Goal: Information Seeking & Learning: Compare options

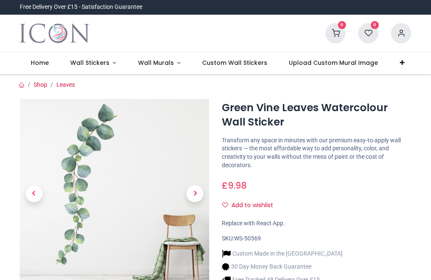
click at [94, 63] on span "Wall Stickers" at bounding box center [89, 62] width 39 height 8
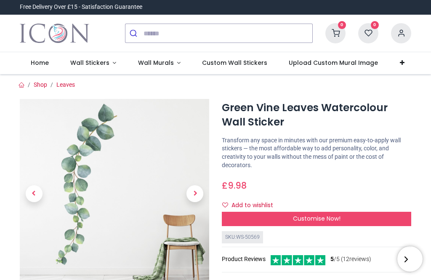
click at [96, 66] on span "Wall Stickers" at bounding box center [89, 62] width 39 height 8
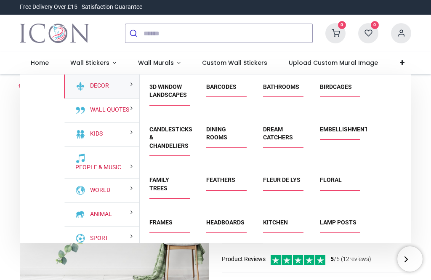
click at [338, 178] on link "Floral" at bounding box center [331, 179] width 22 height 7
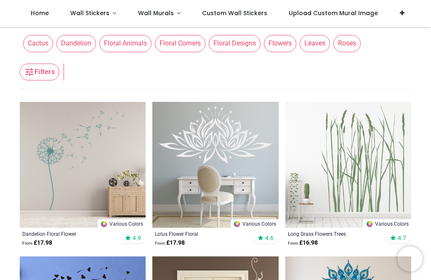
scroll to position [99, 0]
click at [229, 134] on img at bounding box center [215, 164] width 126 height 126
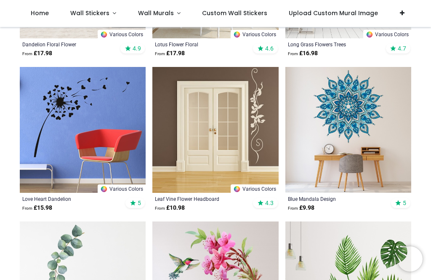
scroll to position [292, 0]
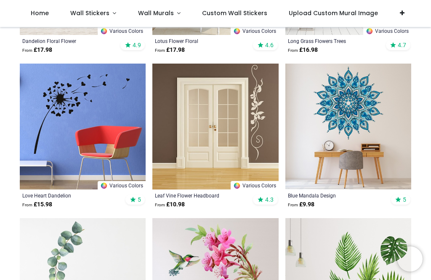
click at [250, 183] on link "Various Colors" at bounding box center [255, 185] width 48 height 8
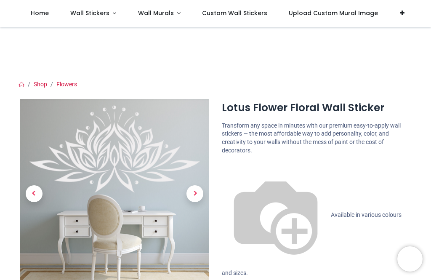
scroll to position [52, 0]
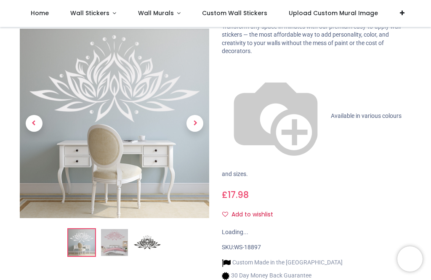
click at [291, 207] on div "Add to wishlist" at bounding box center [316, 214] width 189 height 14
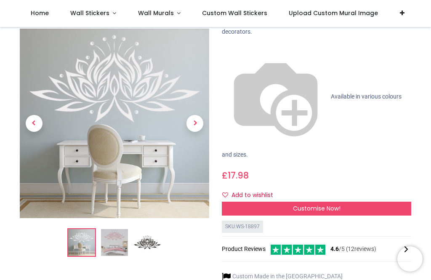
scroll to position [72, 0]
click at [149, 233] on img at bounding box center [147, 242] width 27 height 27
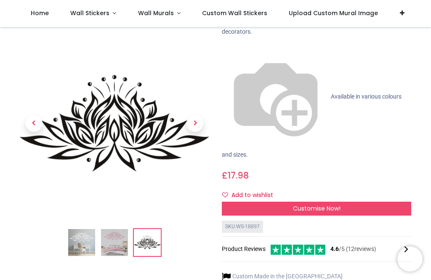
click at [115, 232] on img at bounding box center [114, 242] width 27 height 27
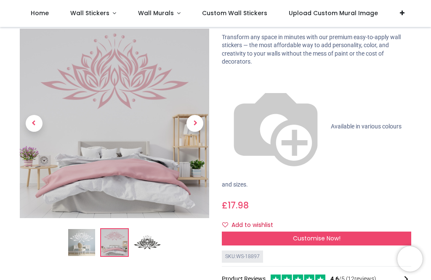
scroll to position [40, 0]
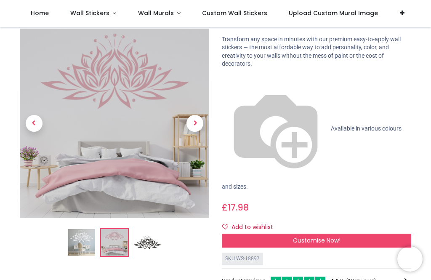
click at [79, 247] on img at bounding box center [81, 242] width 27 height 27
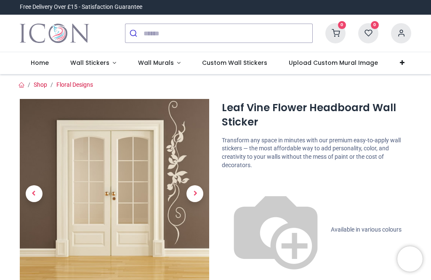
scroll to position [127, 0]
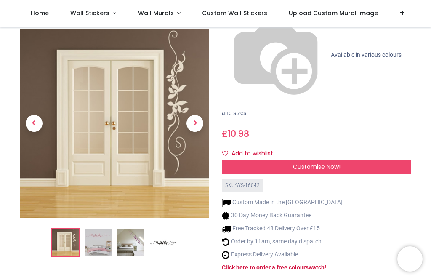
click at [101, 229] on img at bounding box center [98, 242] width 27 height 27
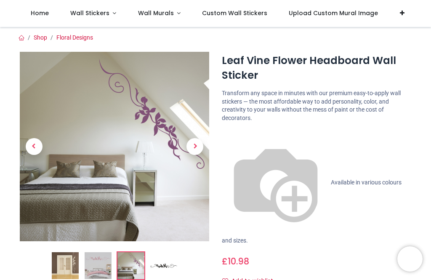
scroll to position [19, 0]
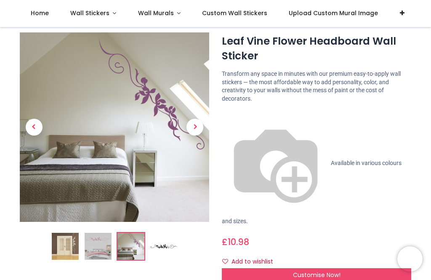
click at [178, 172] on img at bounding box center [114, 126] width 189 height 189
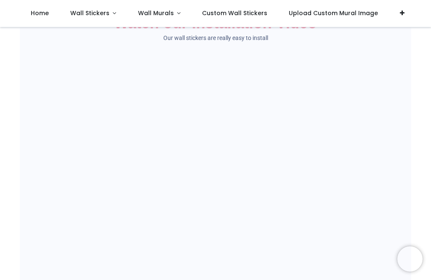
scroll to position [645, 0]
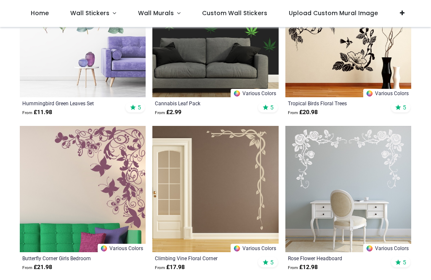
scroll to position [1311, 0]
